Goal: Complete application form: Complete application form

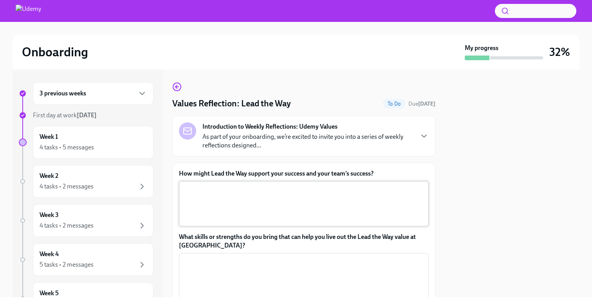
scroll to position [55, 0]
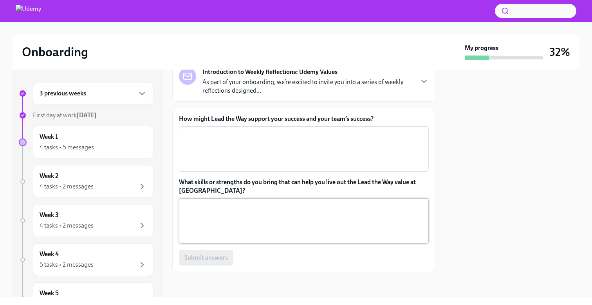
click at [241, 209] on textarea "What skills or strengths do you bring that can help you live out the Lead the W…" at bounding box center [304, 221] width 240 height 38
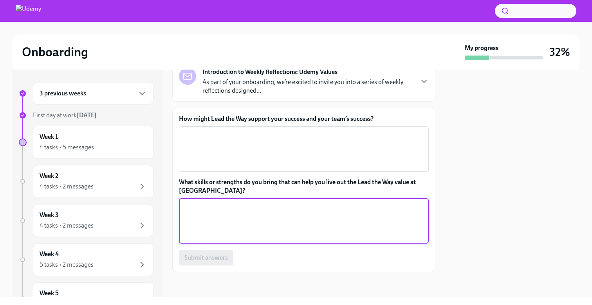
click at [305, 83] on p "As part of your onboarding, we’re excited to invite you into a series of weekly…" at bounding box center [307, 86] width 211 height 17
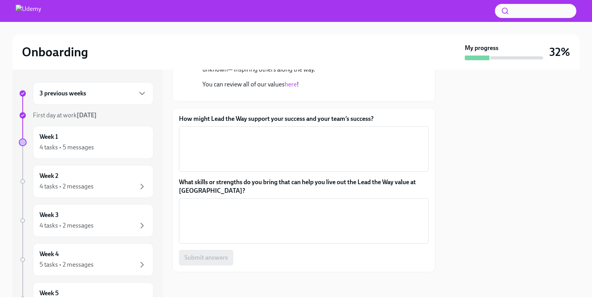
scroll to position [264, 0]
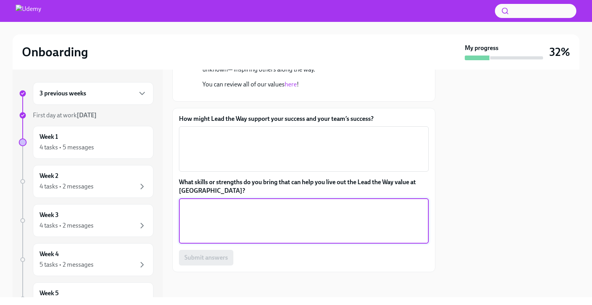
click at [240, 225] on textarea "What skills or strengths do you bring that can help you live out the Lead the W…" at bounding box center [304, 221] width 240 height 38
click at [356, 204] on textarea "Creativity - Try to think out of the box and keep asking if there is a better w…" at bounding box center [304, 221] width 240 height 38
click at [418, 213] on textarea "Creativity - Try to think out of the box and keep asking if there is a differen…" at bounding box center [304, 221] width 240 height 38
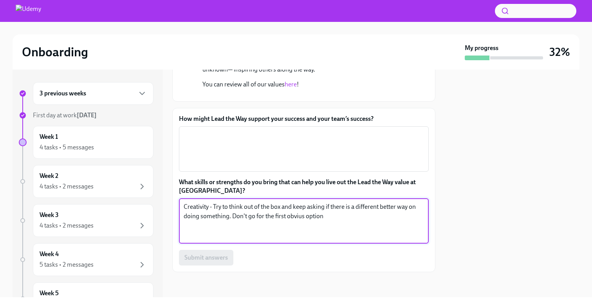
click at [290, 217] on textarea "Creativity - Try to think out of the box and keep asking if there is a differen…" at bounding box center [304, 221] width 240 height 38
click at [298, 217] on textarea "Creativity - Try to think out of the box and keep asking if there is a differen…" at bounding box center [304, 221] width 240 height 38
click at [353, 226] on textarea "Creativity - Try to think out of the box and keep asking if there is a differen…" at bounding box center [304, 221] width 240 height 38
click at [333, 218] on textarea "Creativity - Try to think out of the box and keep asking if there is a differen…" at bounding box center [304, 221] width 240 height 38
click at [347, 235] on textarea "Creativity - Try to think out of the box and keep asking if there is a differen…" at bounding box center [304, 221] width 240 height 38
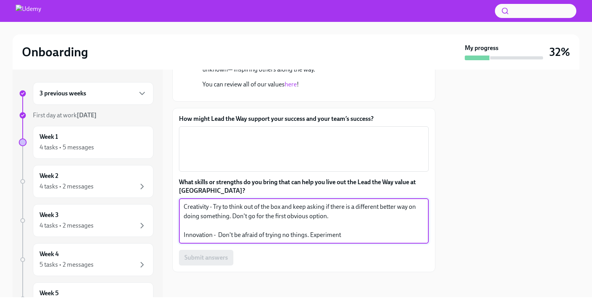
click at [289, 235] on textarea "Creativity - Try to think out of the box and keep asking if there is a differen…" at bounding box center [304, 221] width 240 height 38
click at [358, 234] on textarea "Creativity - Try to think out of the box and keep asking if there is a differen…" at bounding box center [304, 221] width 240 height 38
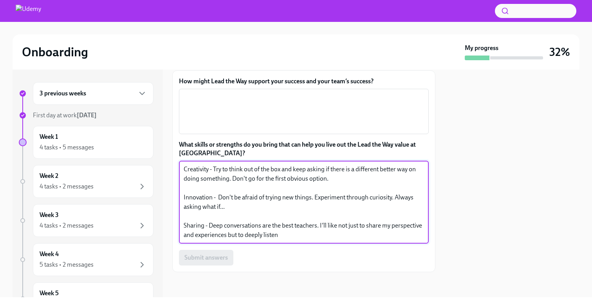
scroll to position [302, 0]
click at [326, 225] on textarea "Creativity - Try to think out of the box and keep asking if there is a differen…" at bounding box center [304, 202] width 240 height 75
click at [238, 234] on textarea "Creativity - Try to think out of the box and keep asking if there is a differen…" at bounding box center [304, 202] width 240 height 75
click at [296, 234] on textarea "Creativity - Try to think out of the box and keep asking if there is a differen…" at bounding box center [304, 202] width 240 height 75
click at [229, 237] on textarea "Creativity - Try to think out of the box and keep asking if there is a differen…" at bounding box center [304, 202] width 240 height 75
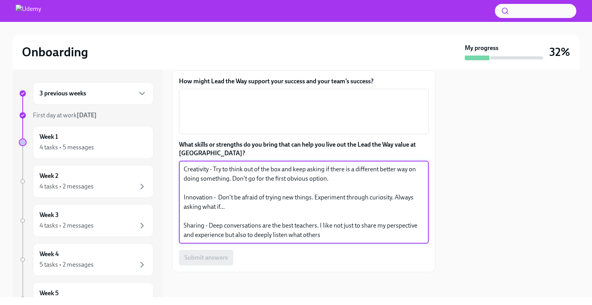
click at [330, 237] on textarea "Creativity - Try to think out of the box and keep asking if there is a differen…" at bounding box center [304, 202] width 240 height 75
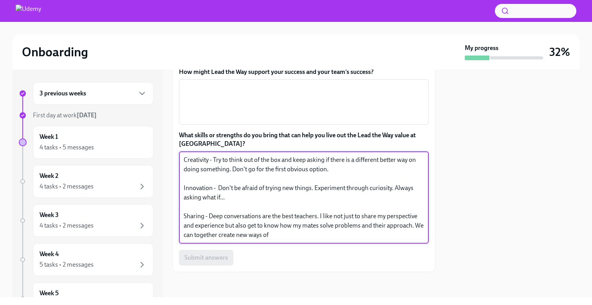
click at [201, 240] on textarea "Creativity - Try to think out of the box and keep asking if there is a differen…" at bounding box center [304, 197] width 240 height 85
click at [414, 235] on textarea "Creativity - Try to think out of the box and keep asking if there is a differen…" at bounding box center [304, 197] width 240 height 85
click at [244, 240] on textarea "Creativity - Try to think out of the box and keep asking if there is a differen…" at bounding box center [304, 197] width 240 height 85
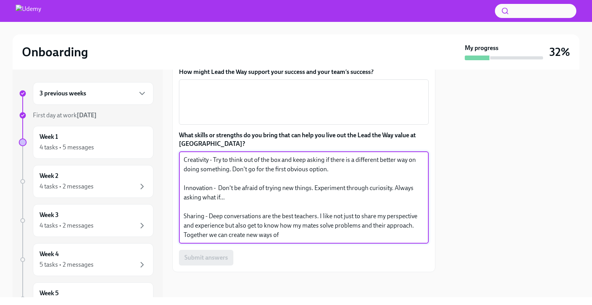
click at [285, 240] on textarea "Creativity - Try to think out of the box and keep asking if there is a differen…" at bounding box center [304, 197] width 240 height 85
drag, startPoint x: 343, startPoint y: 248, endPoint x: 169, endPoint y: 170, distance: 190.2
click at [169, 170] on div "3 previous weeks First day at work [DATE] Week 1 4 tasks • 5 messages Week 2 4 …" at bounding box center [296, 184] width 567 height 228
paste textarea "– Try to think outside the box and keep asking if there’s a better way of doing…"
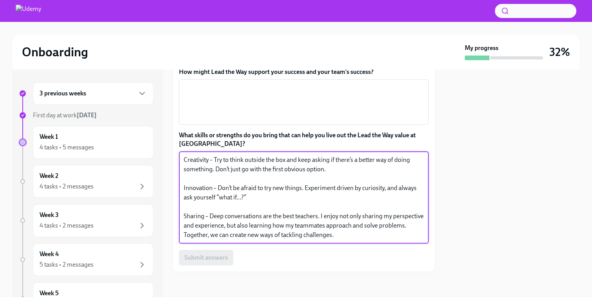
click at [195, 201] on textarea "Creativity – Try to think outside the box and keep asking if there’s a better w…" at bounding box center [304, 197] width 240 height 85
click at [367, 236] on textarea "Creativity – Try to think outside the box and keep asking if there’s a better w…" at bounding box center [304, 197] width 240 height 85
type textarea "Creativity – Try to think outside the box and keep asking if there’s a better w…"
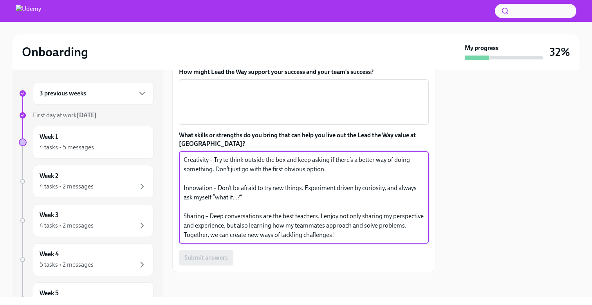
click at [314, 76] on label "How might Lead the Way support your success and your team’s success?" at bounding box center [304, 72] width 250 height 9
click at [314, 121] on textarea "How might Lead the Way support your success and your team’s success?" at bounding box center [304, 102] width 240 height 38
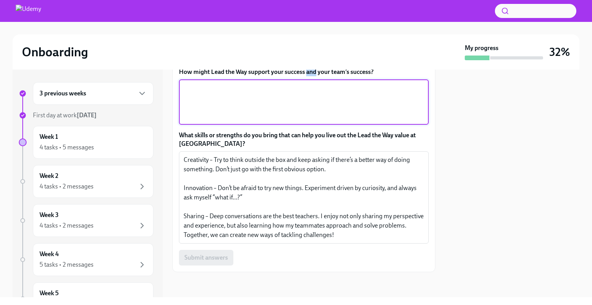
click at [314, 76] on label "How might Lead the Way support your success and your team’s success?" at bounding box center [304, 72] width 250 height 9
click at [314, 121] on textarea "How might Lead the Way support your success and your team’s success?" at bounding box center [304, 102] width 240 height 38
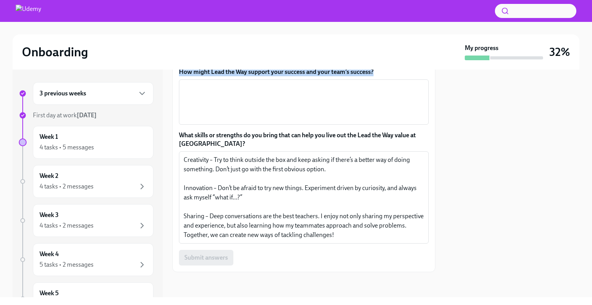
click at [314, 76] on label "How might Lead the Way support your success and your team’s success?" at bounding box center [304, 72] width 250 height 9
click at [314, 121] on textarea "How might Lead the Way support your success and your team’s success?" at bounding box center [304, 102] width 240 height 38
copy label "How might Lead the Way support your success and your team’s success?"
click at [229, 125] on div "x ​" at bounding box center [304, 101] width 250 height 45
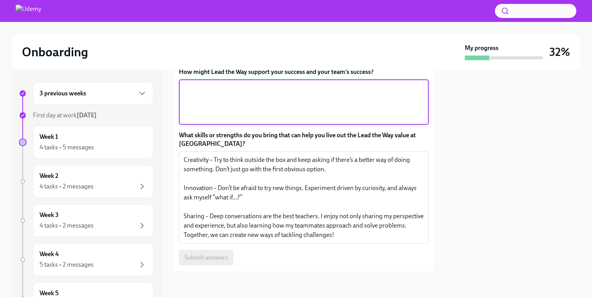
paste textarea "For me, ‘Lead the Way’ means taking initiative, being proactive, and setting a …"
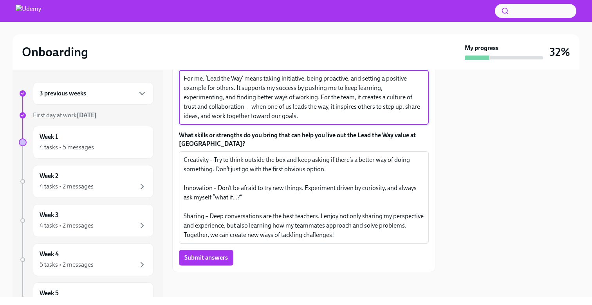
click at [227, 121] on textarea "For me, ‘Lead the Way’ means taking initiative, being proactive, and setting a …" at bounding box center [304, 97] width 240 height 47
click at [246, 121] on textarea "For me, ‘Lead the Way’ means taking initiative, being proactive, and setting a …" at bounding box center [304, 97] width 240 height 47
click at [207, 121] on textarea "For me, ‘Lead the Way means taking initiative, being proactive, and setting a p…" at bounding box center [304, 97] width 240 height 47
click at [244, 121] on textarea "For me, "Lead the Way means taking initiative, being proactive, and setting a p…" at bounding box center [304, 97] width 240 height 47
type textarea "For me, "Lead the Way" means taking initiative, being proactive, and setting a …"
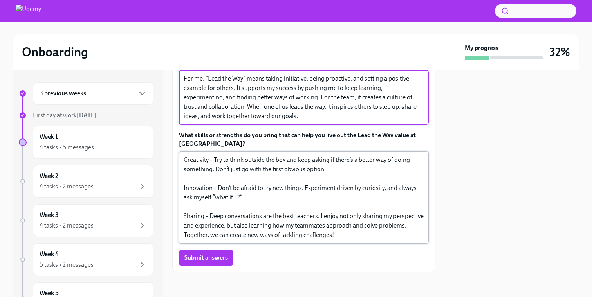
click at [275, 227] on textarea "Creativity – Try to think outside the box and keep asking if there’s a better w…" at bounding box center [304, 197] width 240 height 85
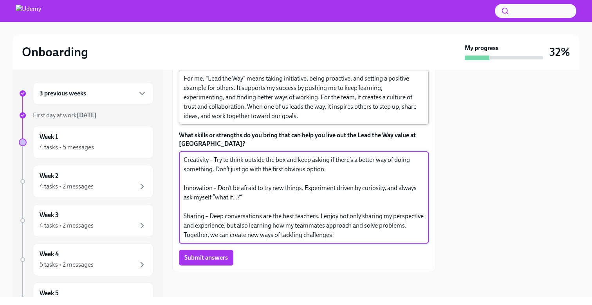
scroll to position [321, 0]
click at [202, 215] on textarea "Creativity – Try to think outside the box and keep asking if there’s a better w…" at bounding box center [304, 197] width 240 height 85
click at [325, 170] on textarea "Creativity – Try to think outside the box and keep asking if there’s a better w…" at bounding box center [304, 197] width 240 height 85
click at [345, 172] on textarea "Creativity – Try to think outside the box and keep asking if there’s a better w…" at bounding box center [304, 197] width 240 height 85
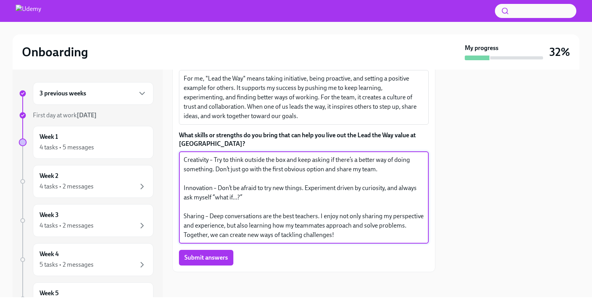
click at [375, 169] on textarea "Creativity – Try to think outside the box and keep asking if there’s a better w…" at bounding box center [304, 197] width 240 height 85
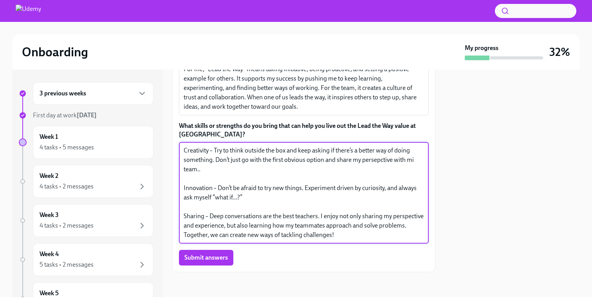
click at [412, 168] on textarea "Creativity – Try to think outside the box and keep asking if there’s a better w…" at bounding box center [304, 193] width 240 height 94
click at [380, 172] on textarea "Creativity – Try to think outside the box and keep asking if there’s a better w…" at bounding box center [304, 193] width 240 height 94
click at [378, 170] on textarea "Creativity – Try to think outside the box and keep asking if there’s a better w…" at bounding box center [304, 193] width 240 height 94
click at [341, 188] on textarea "Creativity – Try to think outside the box and keep asking if there’s a better w…" at bounding box center [304, 193] width 240 height 94
click at [258, 176] on textarea "Creativity – Try to think outside the box and keep asking if there’s a better w…" at bounding box center [304, 193] width 240 height 94
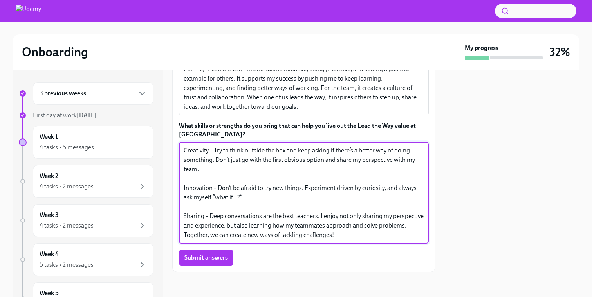
scroll to position [330, 0]
type textarea "Creativity – Try to think outside the box and keep asking if there’s a better w…"
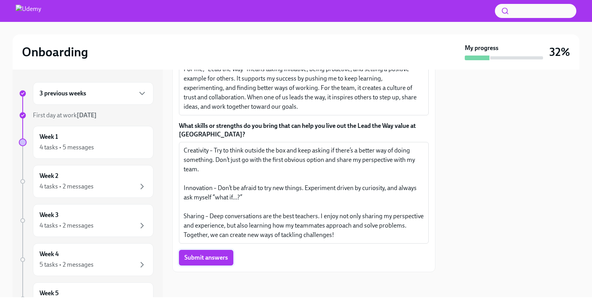
click at [211, 259] on span "Submit answers" at bounding box center [205, 258] width 43 height 8
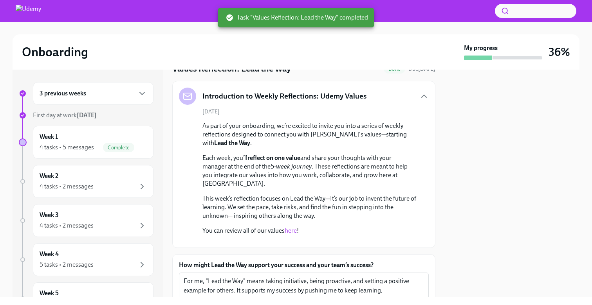
scroll to position [0, 0]
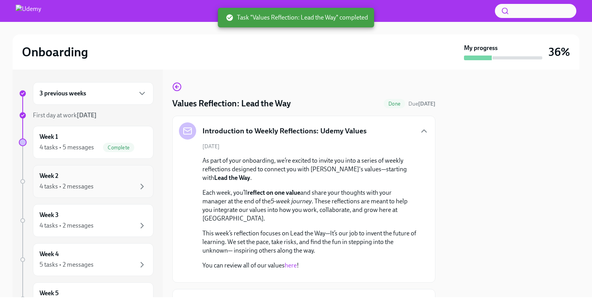
click at [117, 170] on div "Week 2 4 tasks • 2 messages" at bounding box center [93, 181] width 121 height 33
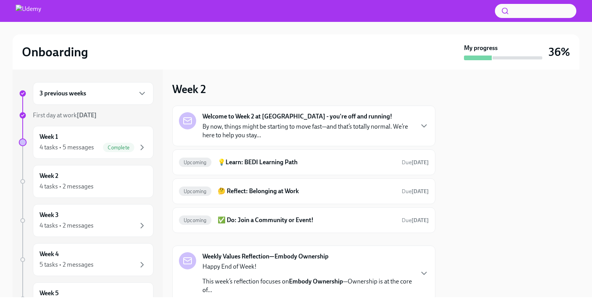
click at [281, 126] on p "By now, things might be starting to move fast—and that’s totally normal. We’re …" at bounding box center [307, 131] width 211 height 17
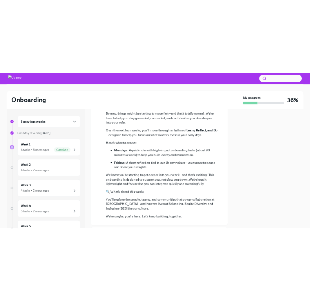
scroll to position [83, 0]
